Goal: Find specific page/section: Find specific page/section

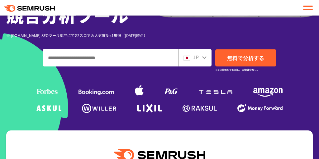
click at [62, 60] on input "ドメイン、キーワードまたはURLを入力してください" at bounding box center [110, 57] width 135 height 17
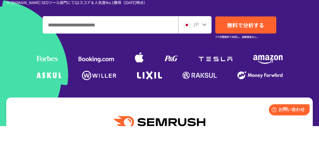
click at [198, 63] on div "JP" at bounding box center [194, 57] width 33 height 17
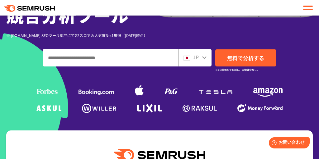
click at [209, 53] on div "JP" at bounding box center [194, 57] width 33 height 17
click at [200, 62] on div "JP" at bounding box center [194, 57] width 33 height 17
click at [200, 61] on div "JP" at bounding box center [193, 58] width 20 height 8
click at [186, 60] on img at bounding box center [186, 58] width 7 height 5
click at [204, 57] on icon at bounding box center [204, 57] width 5 height 5
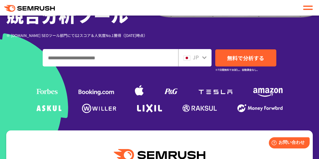
click at [194, 62] on div "JP" at bounding box center [194, 57] width 33 height 17
click at [189, 59] on img at bounding box center [186, 58] width 7 height 5
click at [189, 57] on img at bounding box center [186, 58] width 7 height 5
